Goal: Task Accomplishment & Management: Manage account settings

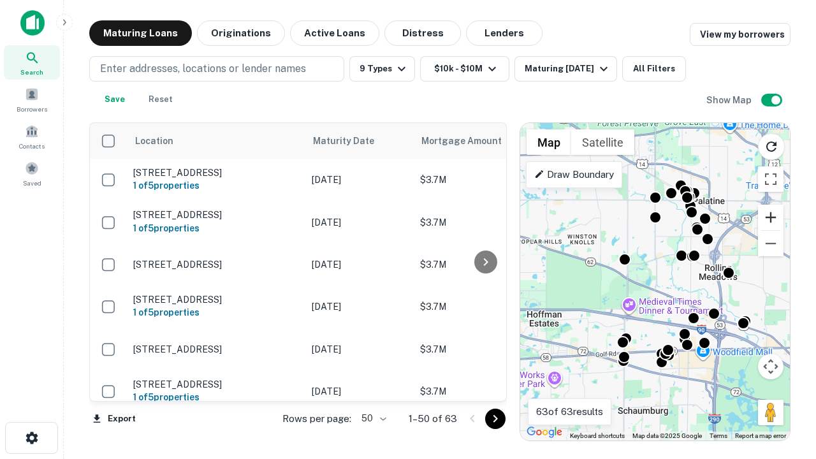
click at [771, 217] on button "Zoom in" at bounding box center [771, 218] width 26 height 26
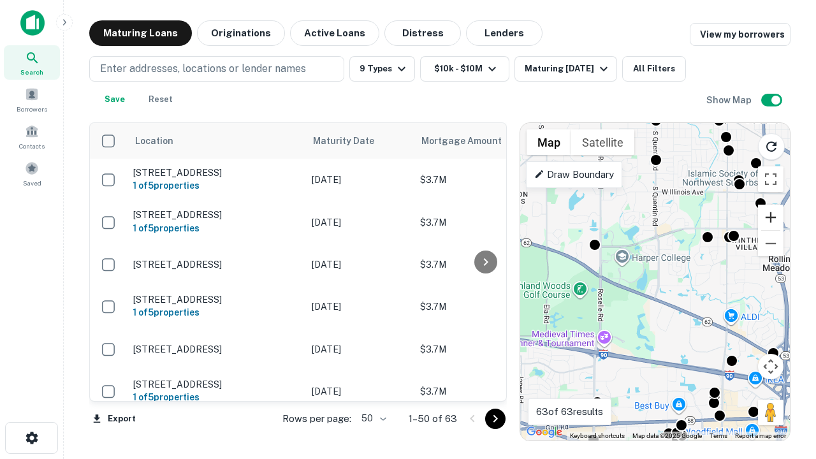
click at [771, 217] on button "Zoom in" at bounding box center [771, 218] width 26 height 26
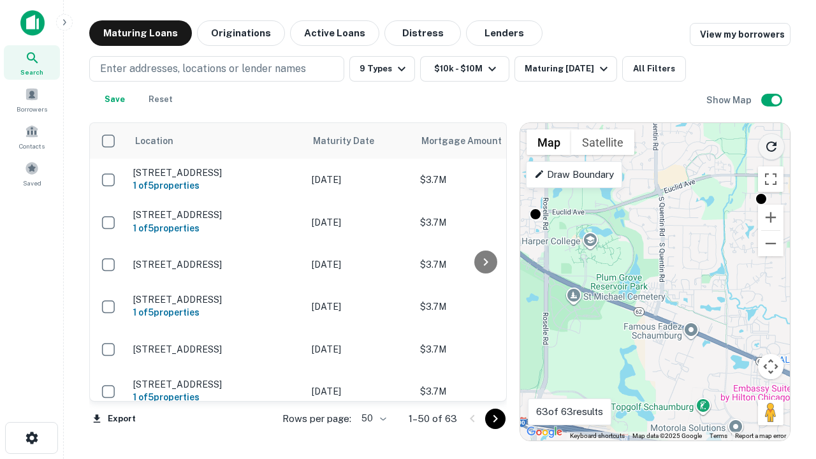
click at [771, 144] on icon "Reload search area" at bounding box center [771, 146] width 15 height 15
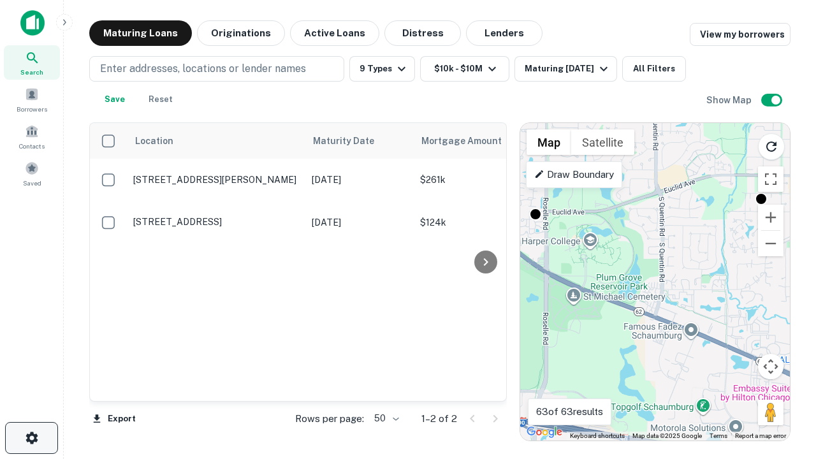
click at [31, 438] on icon "button" at bounding box center [31, 437] width 15 height 15
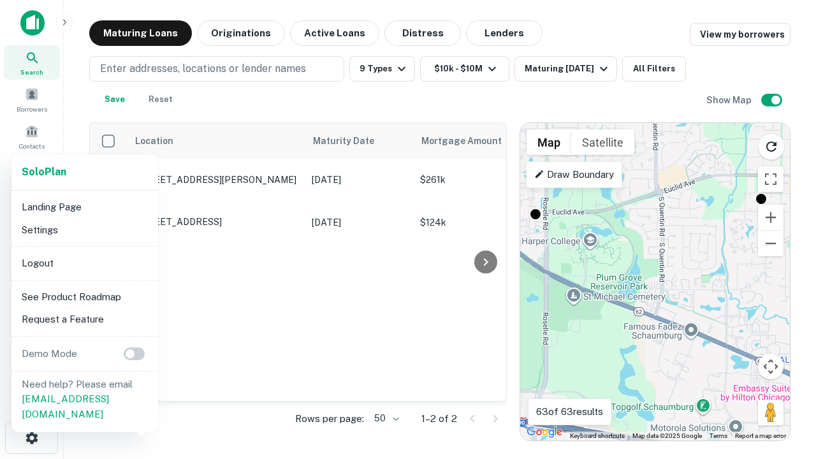
click at [84, 263] on li "Logout" at bounding box center [85, 263] width 136 height 23
